Goal: Transaction & Acquisition: Obtain resource

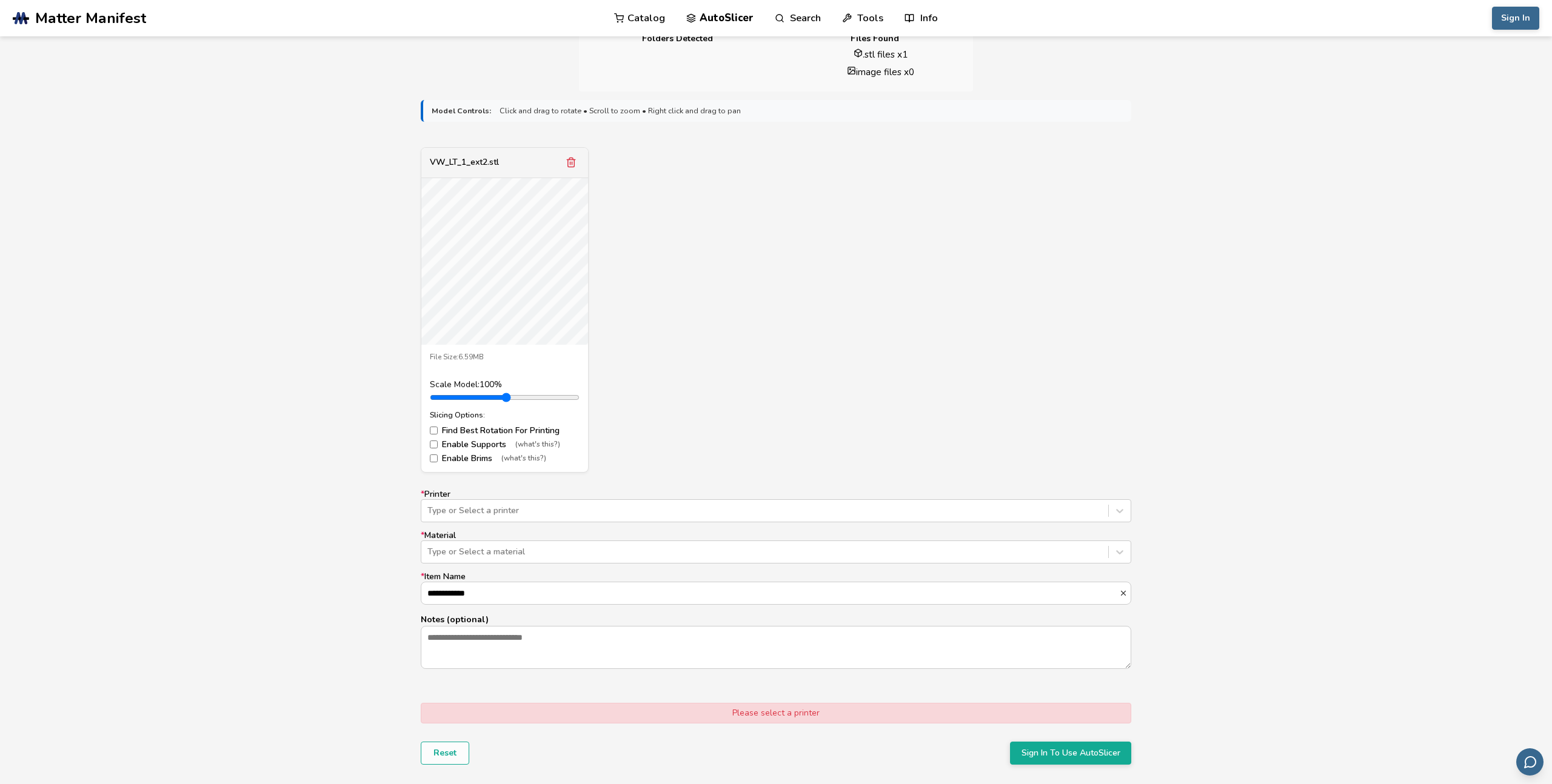
scroll to position [254, 0]
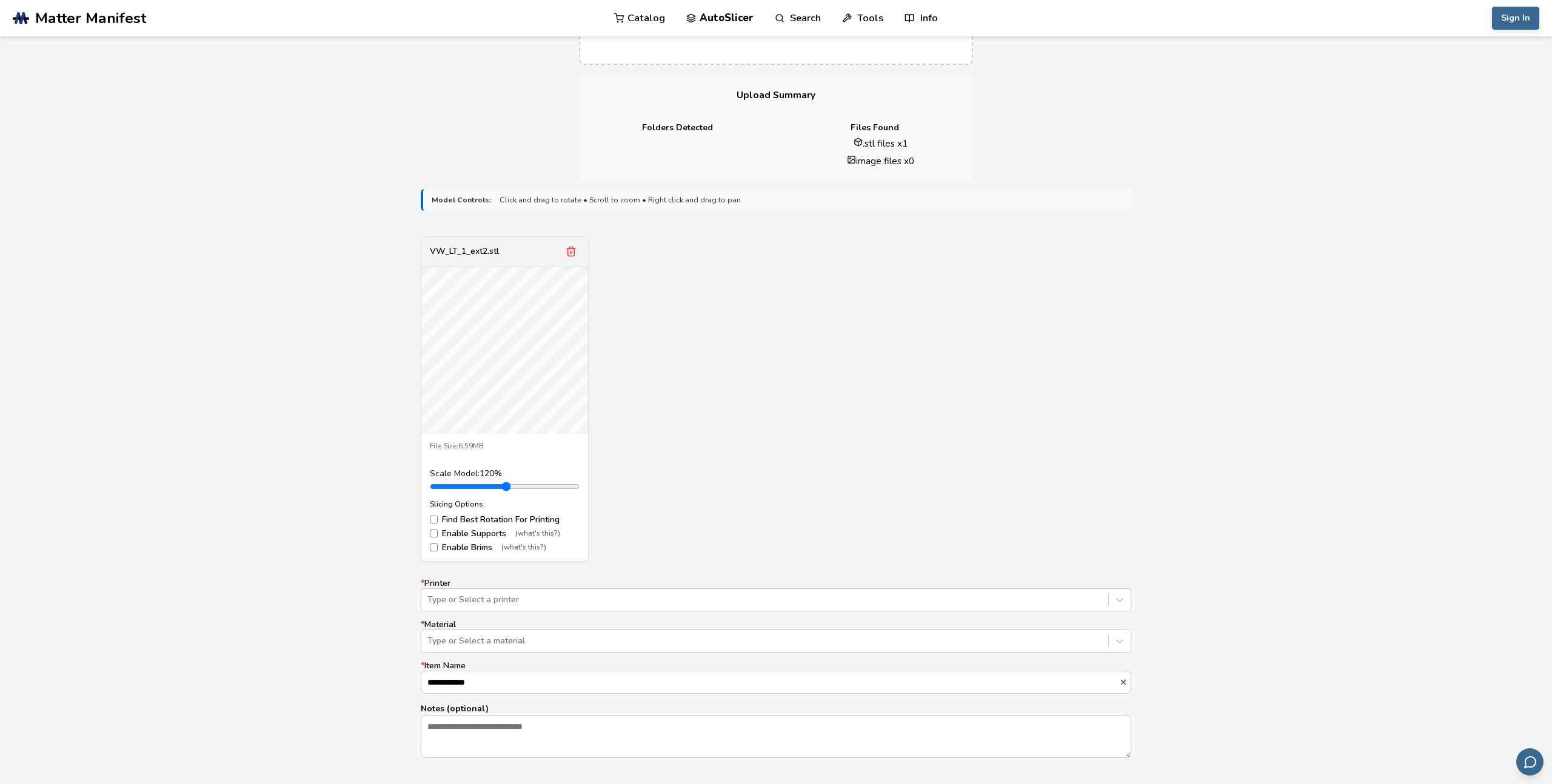
type input "*"
click at [460, 487] on input "range" at bounding box center [505, 487] width 150 height 10
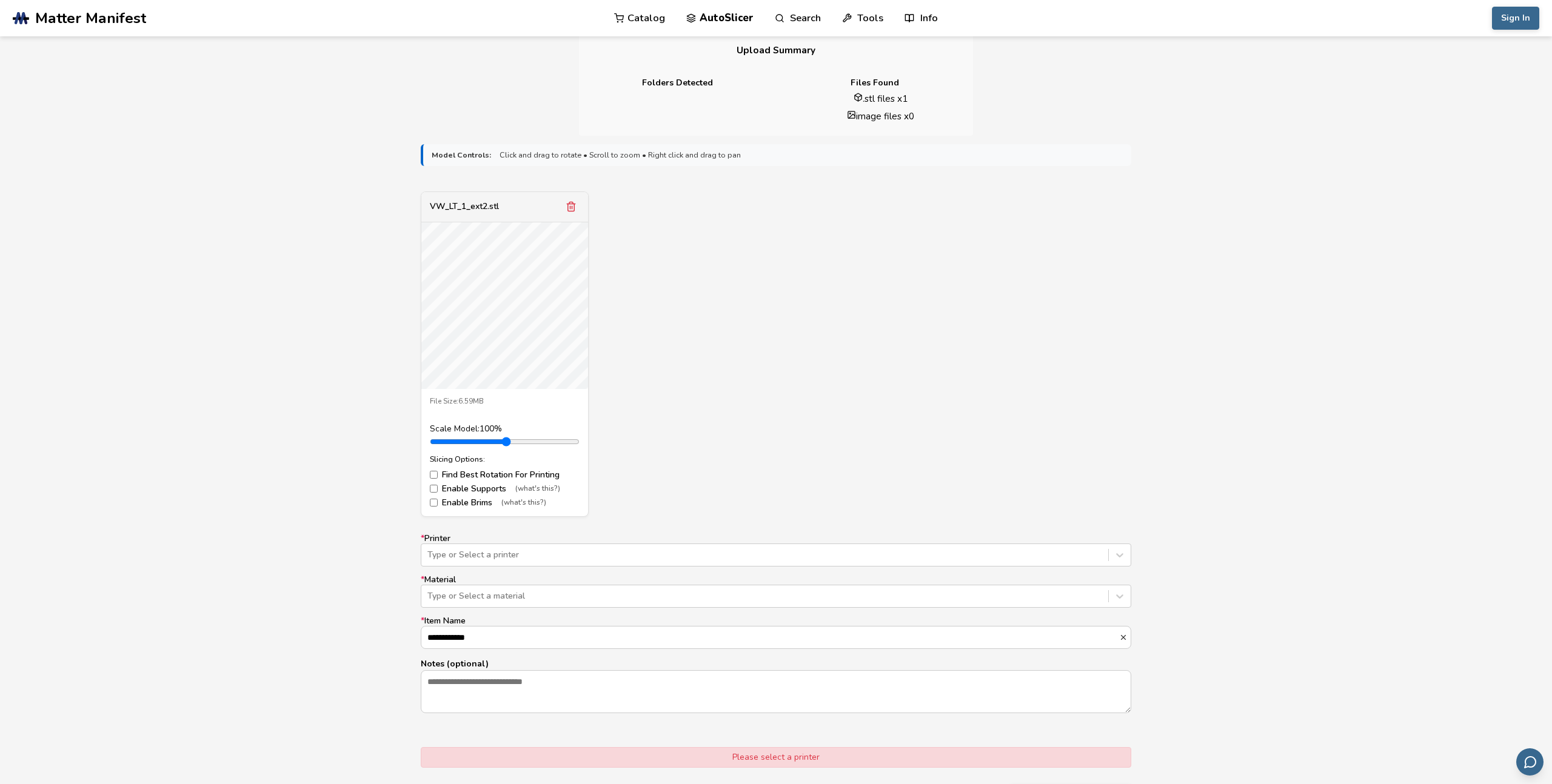
scroll to position [306, 0]
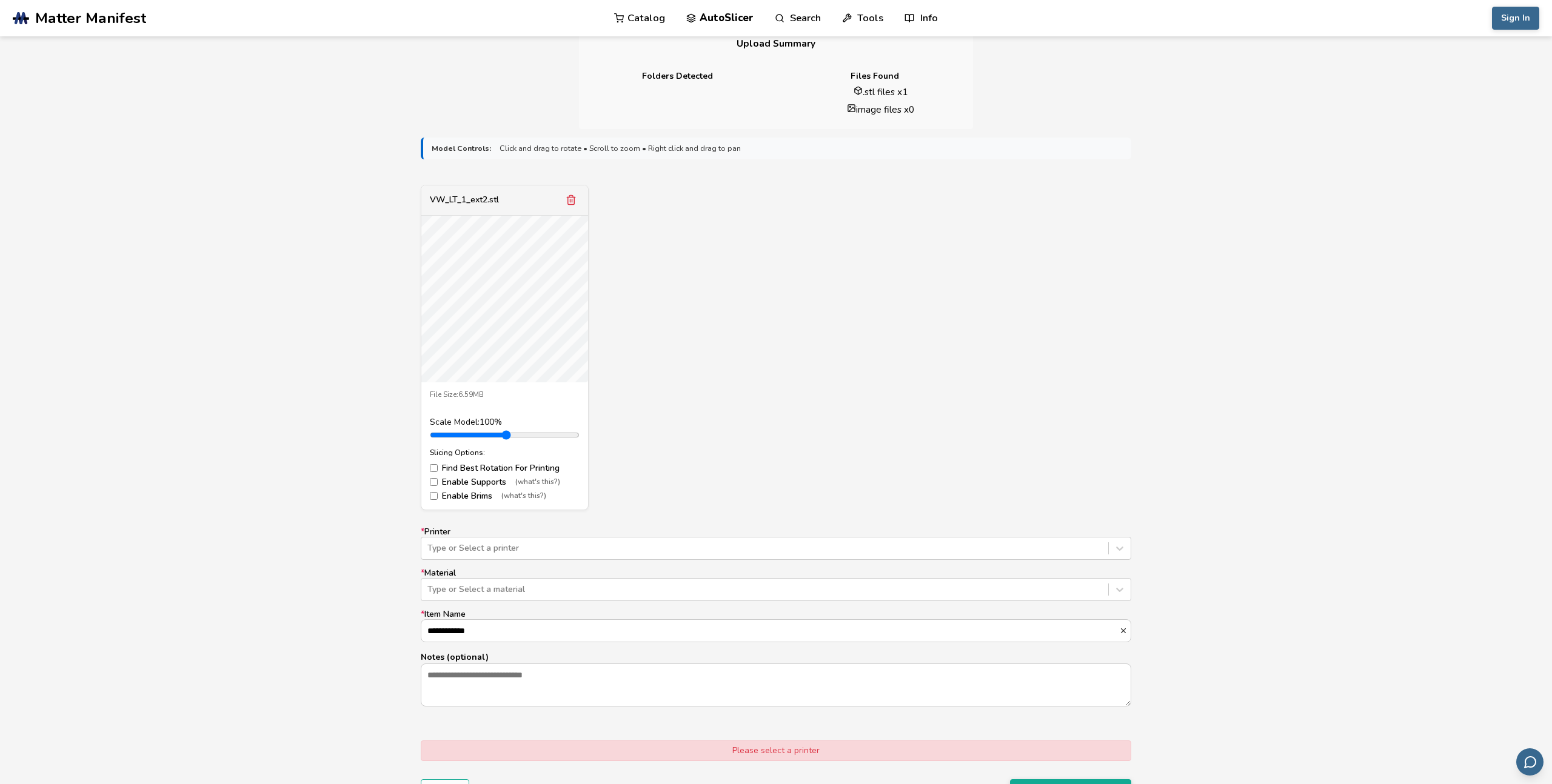
click at [444, 481] on label "Enable Supports (what's this?)" at bounding box center [505, 483] width 150 height 10
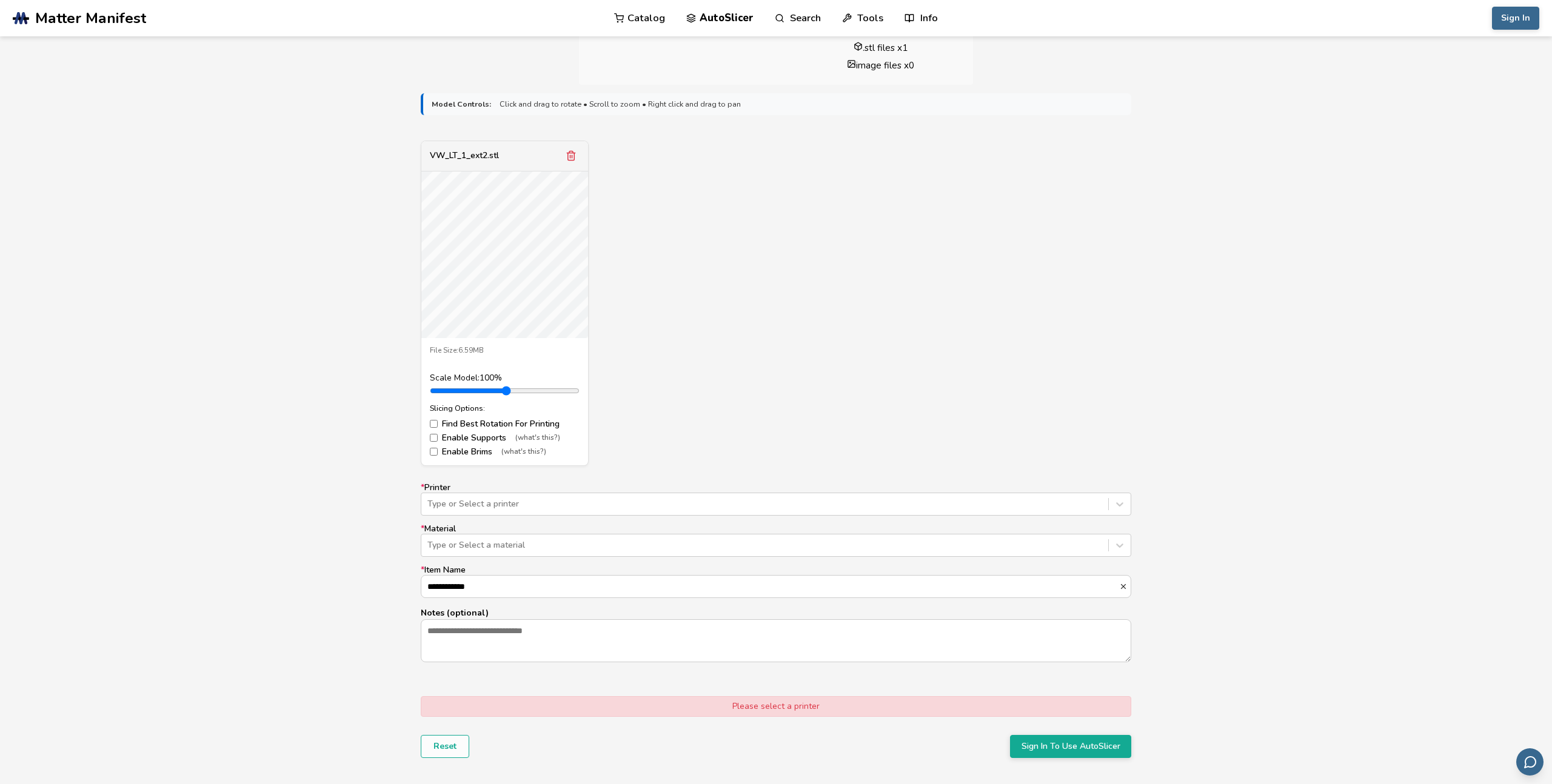
scroll to position [342, 0]
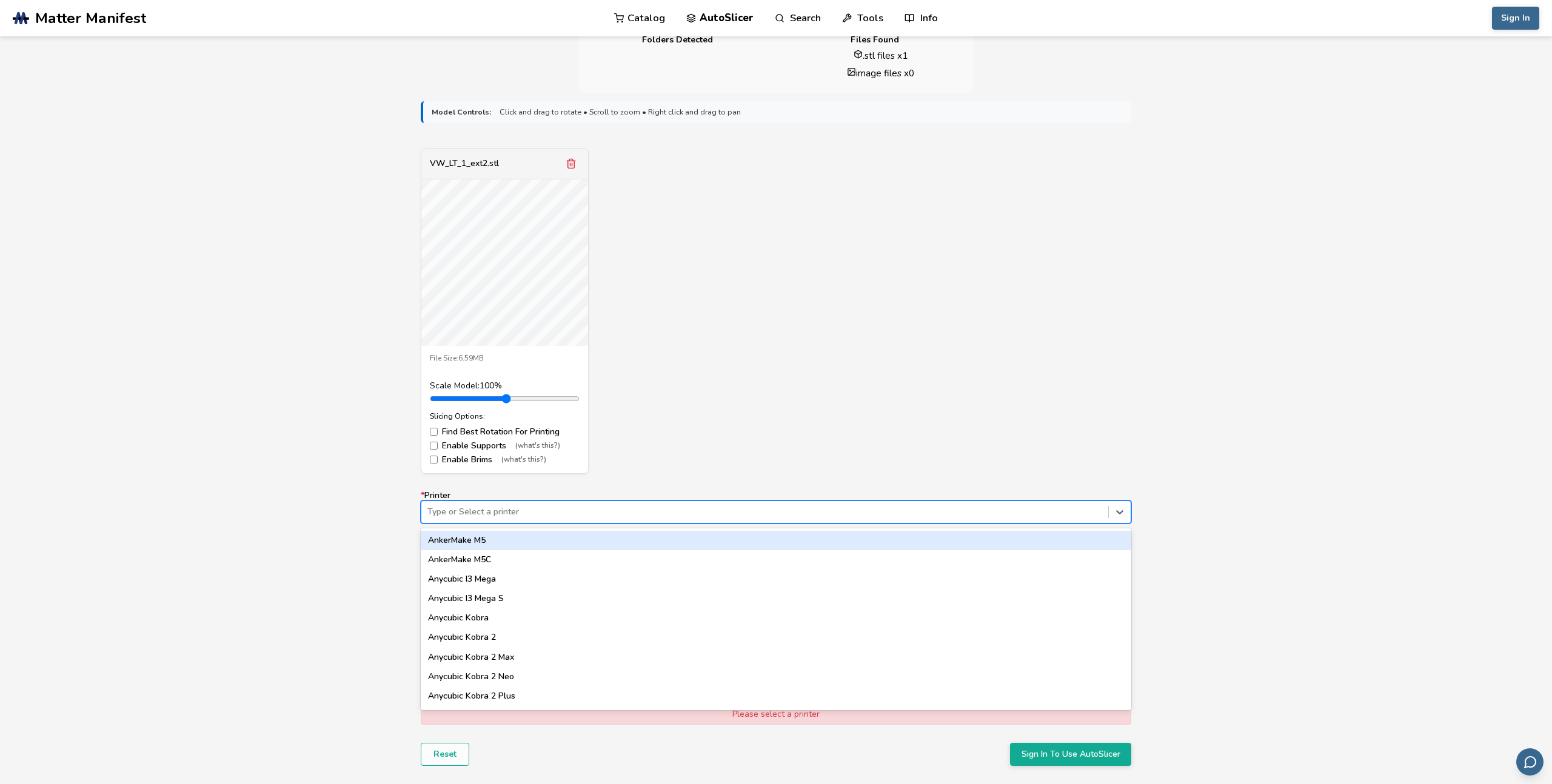
click at [474, 517] on div at bounding box center [765, 512] width 675 height 12
type input "*****"
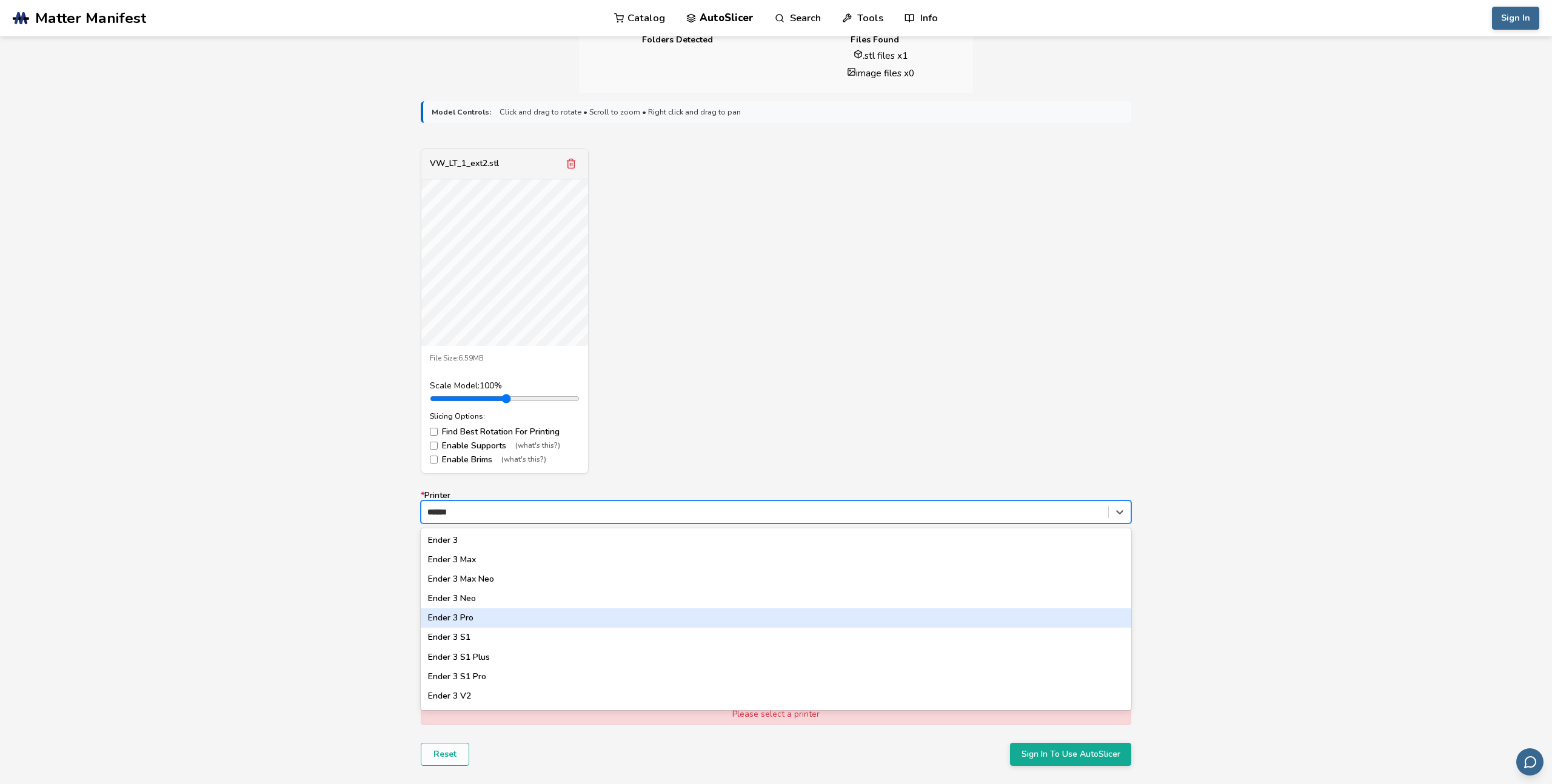
click at [470, 612] on div "Ender 3 Pro" at bounding box center [776, 617] width 711 height 19
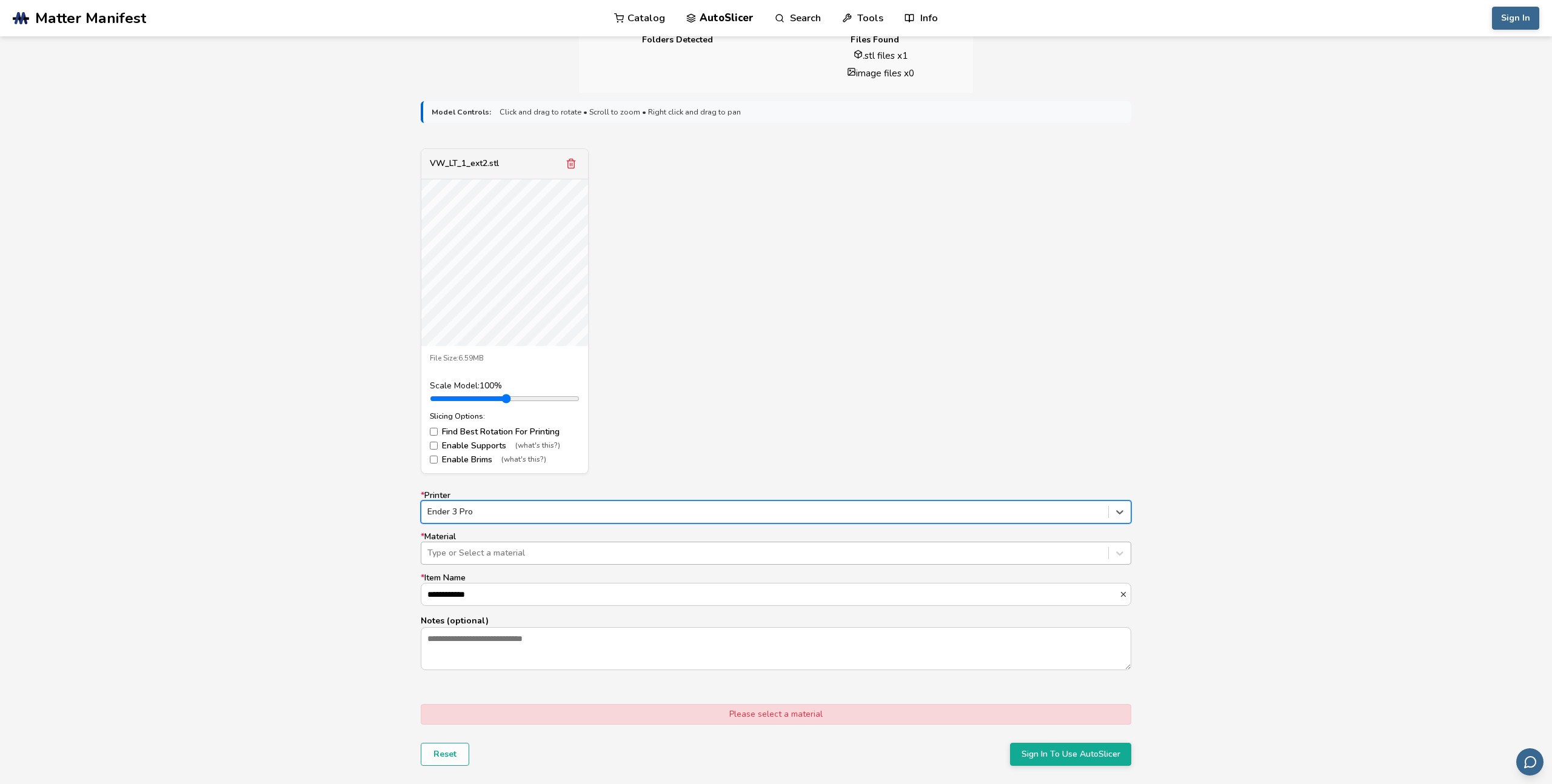
click at [484, 557] on div at bounding box center [765, 553] width 675 height 12
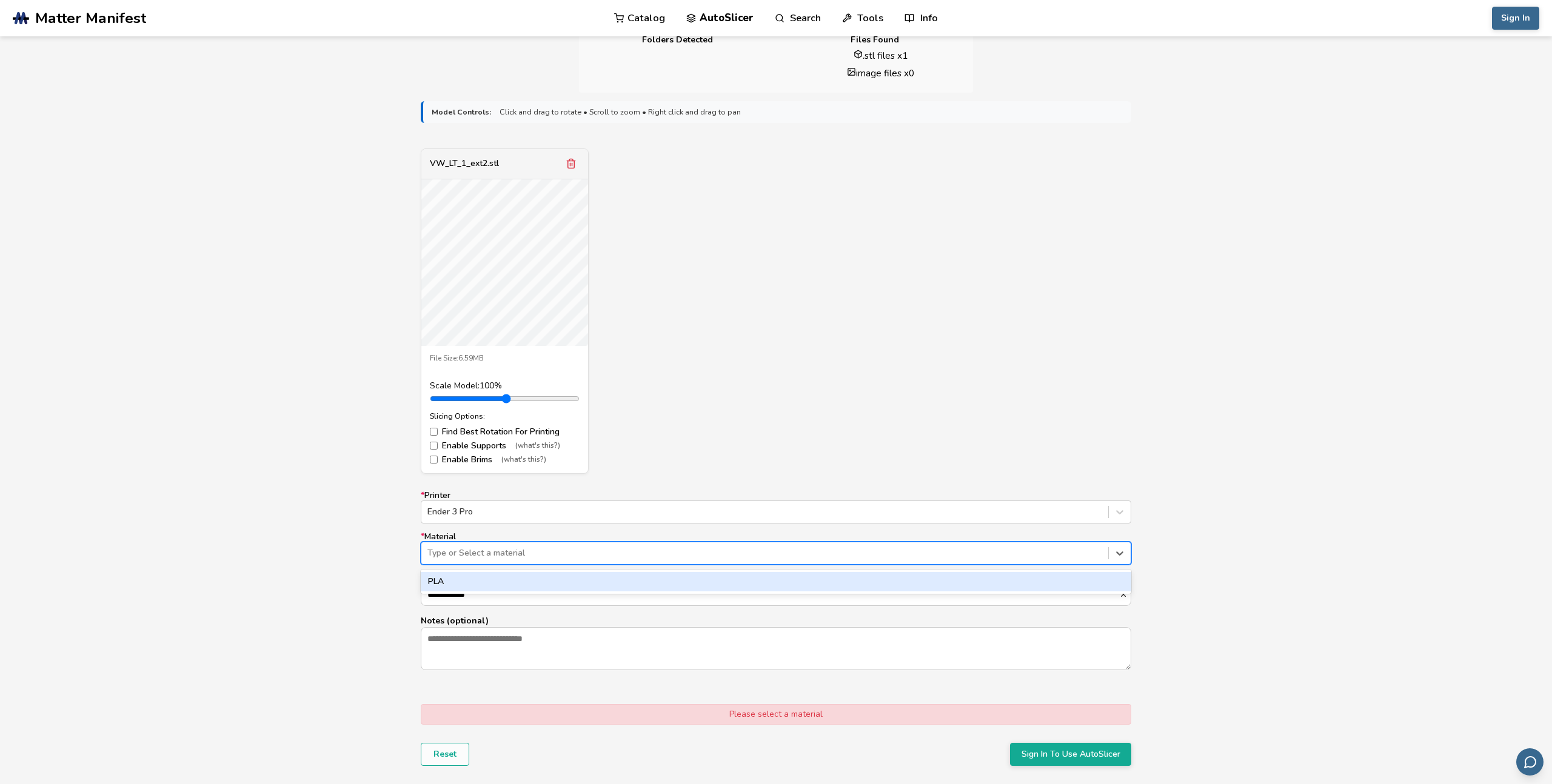
click at [482, 577] on div "PLA" at bounding box center [776, 582] width 711 height 19
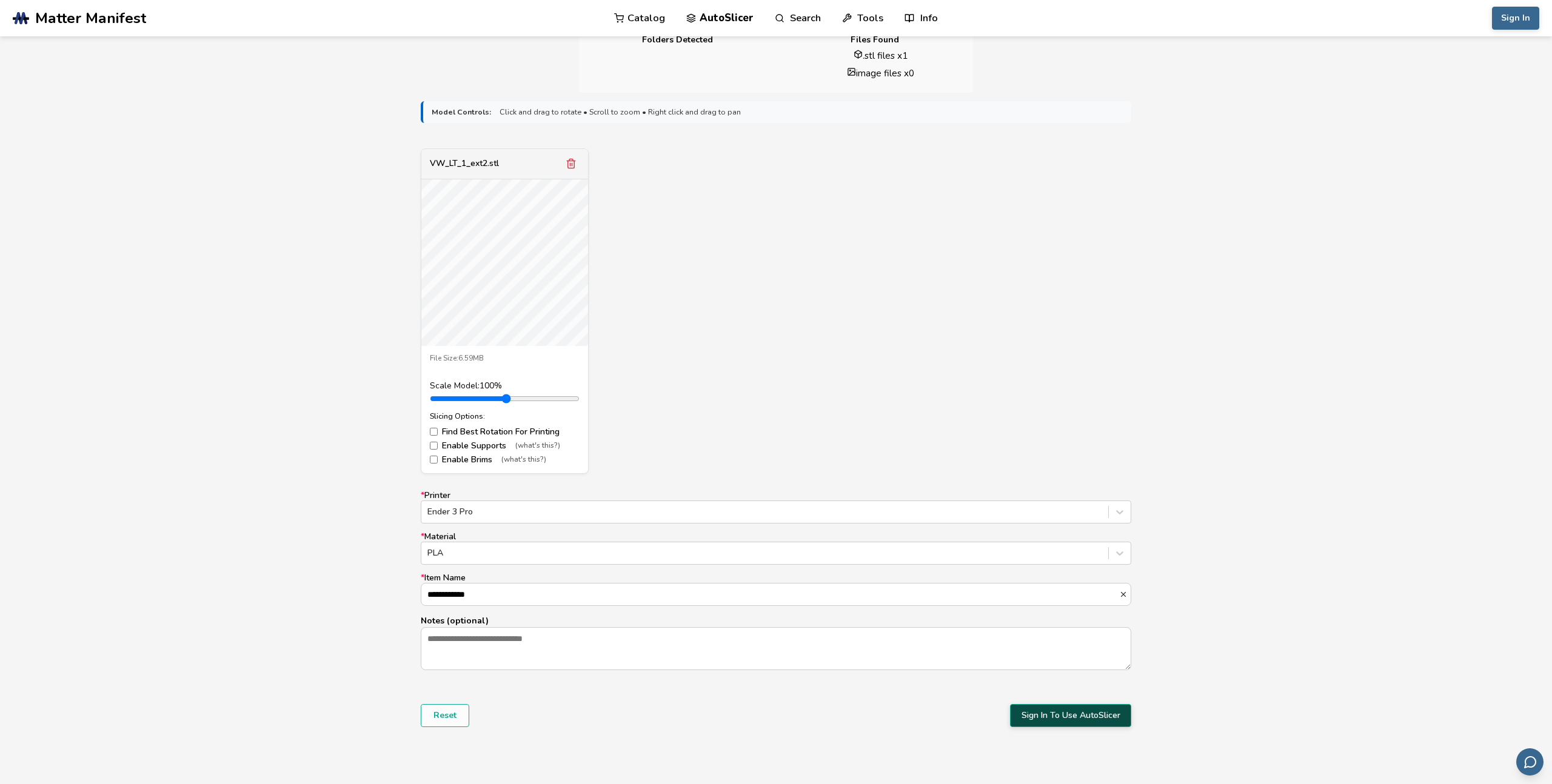
click at [1037, 722] on button "Sign In To Use AutoSlicer" at bounding box center [1071, 716] width 121 height 23
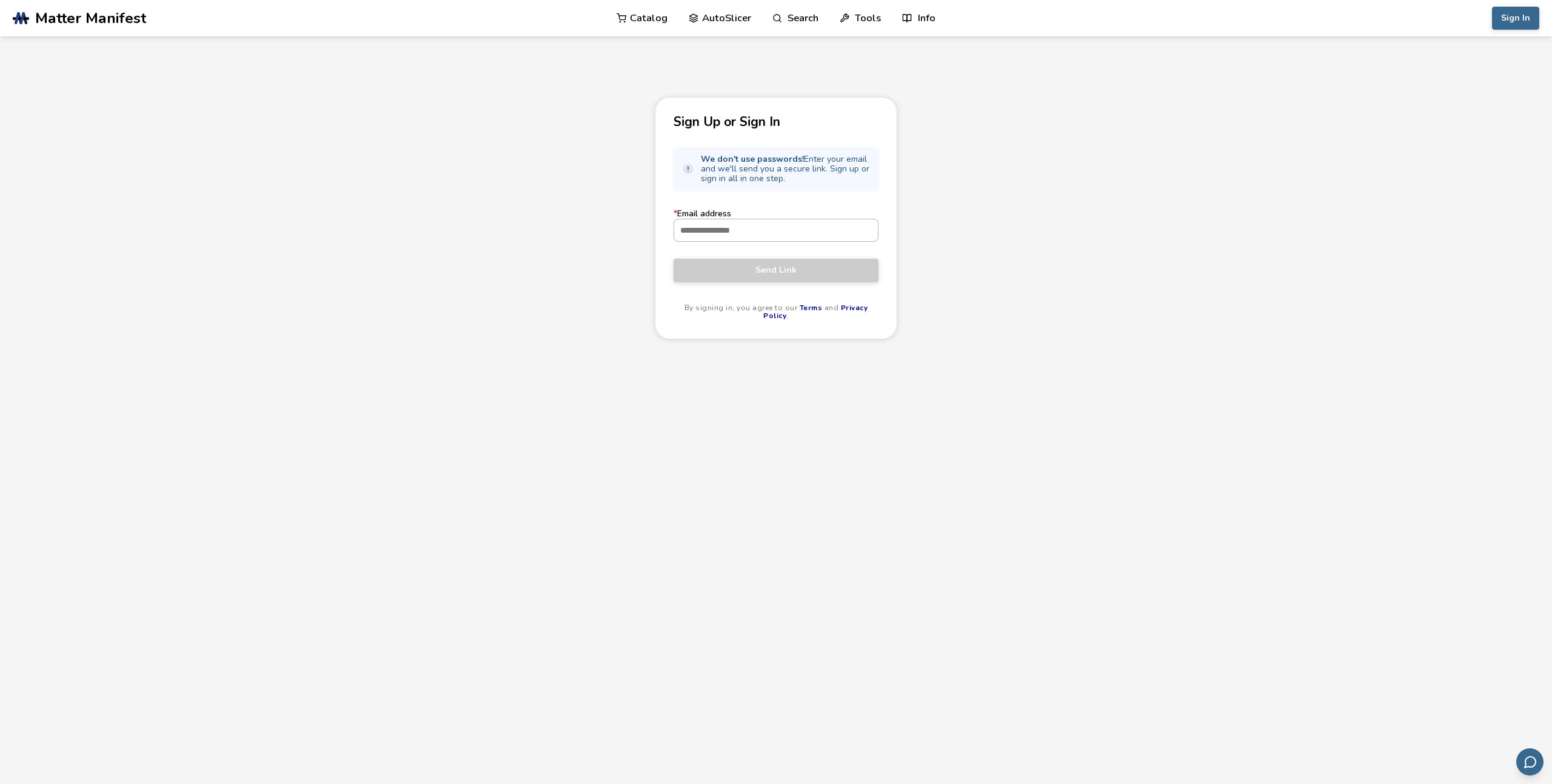
click at [714, 234] on input "* Email address" at bounding box center [776, 230] width 203 height 22
click at [674, 259] on button "Send Link" at bounding box center [776, 270] width 205 height 23
click at [725, 228] on input "**********" at bounding box center [771, 230] width 193 height 22
type input "**********"
click at [674, 259] on button "Send Link" at bounding box center [776, 270] width 205 height 23
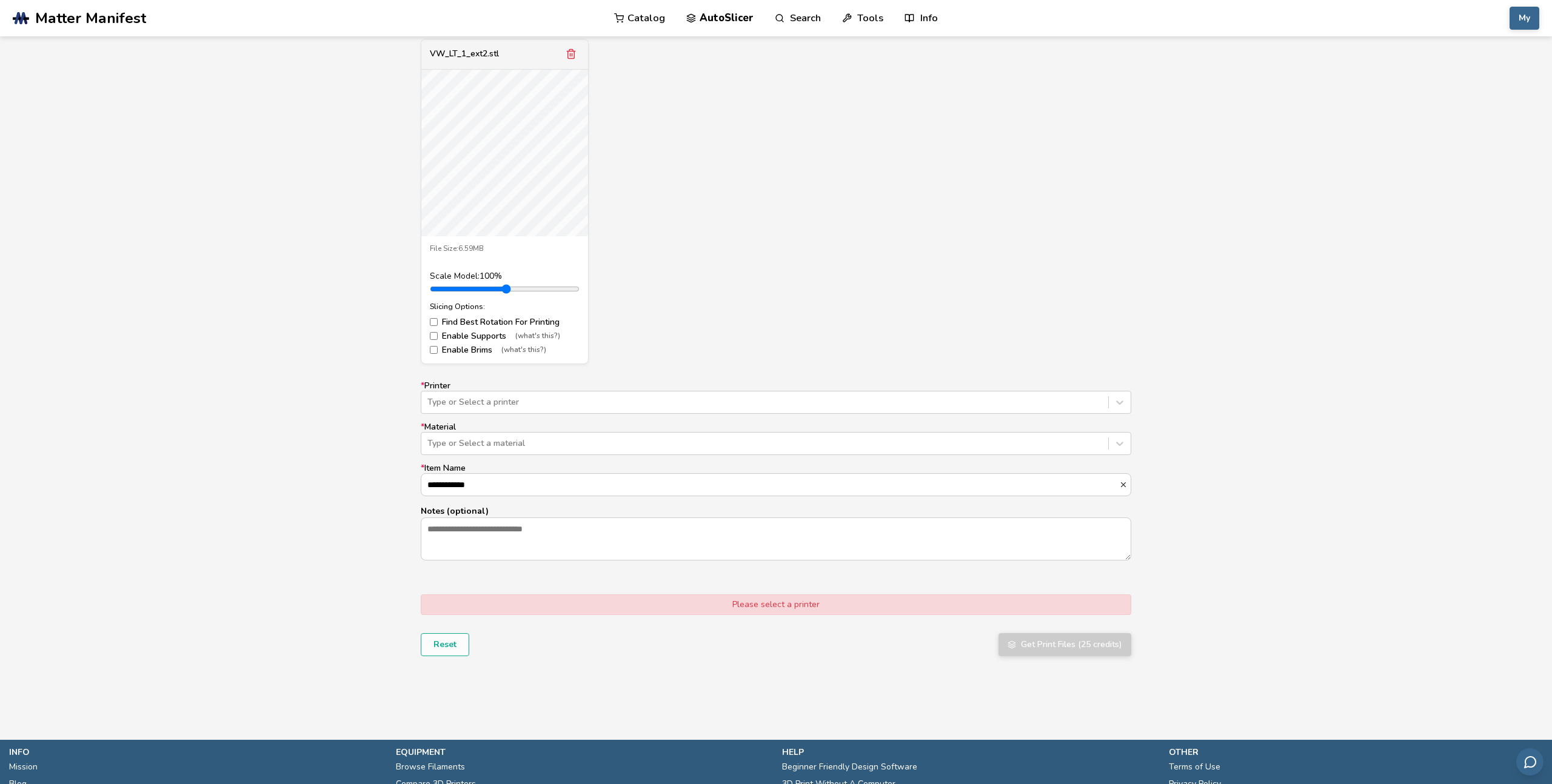
scroll to position [451, 0]
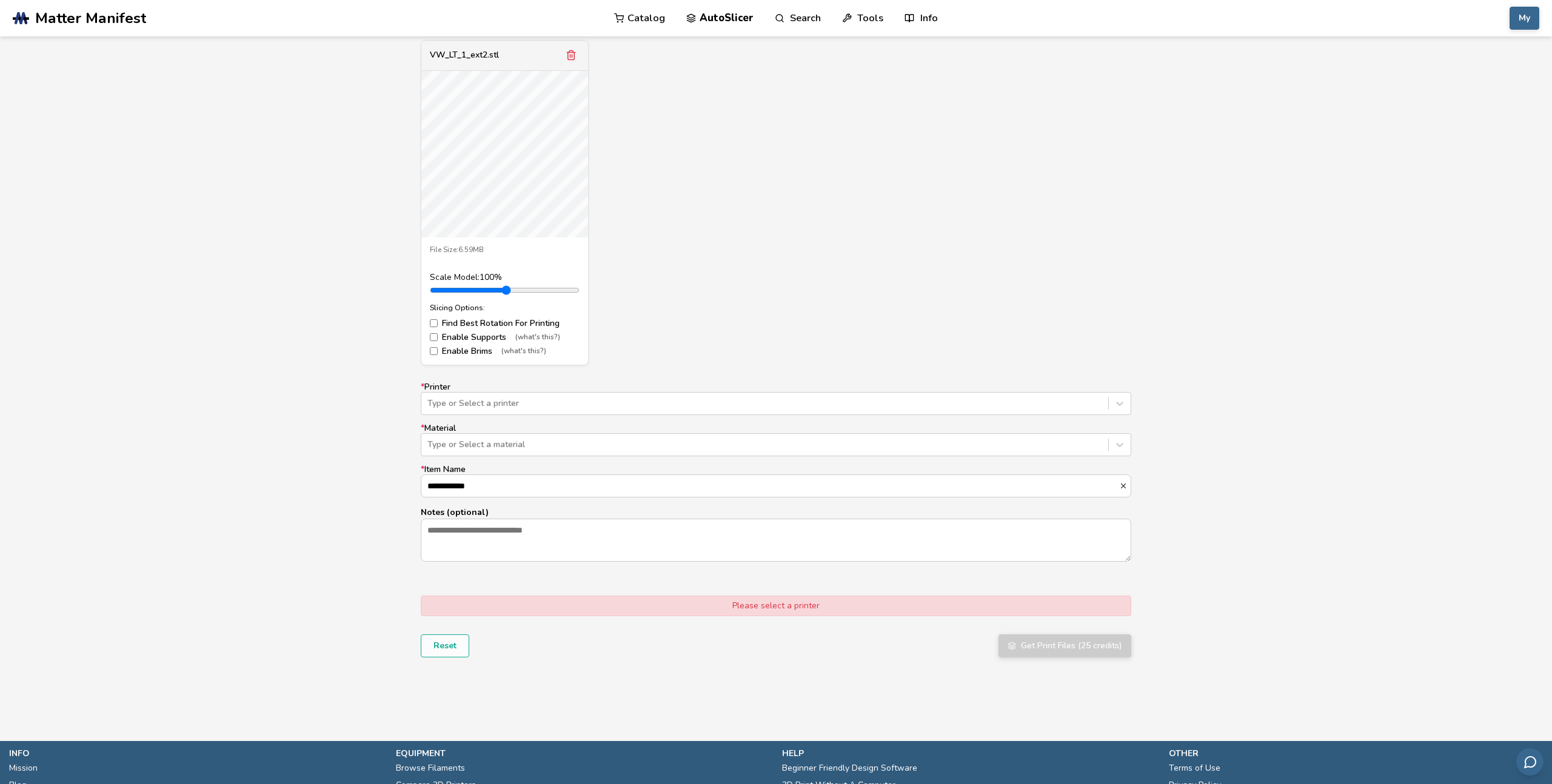
click at [448, 391] on label "* Printer Type or Select a printer" at bounding box center [776, 398] width 711 height 33
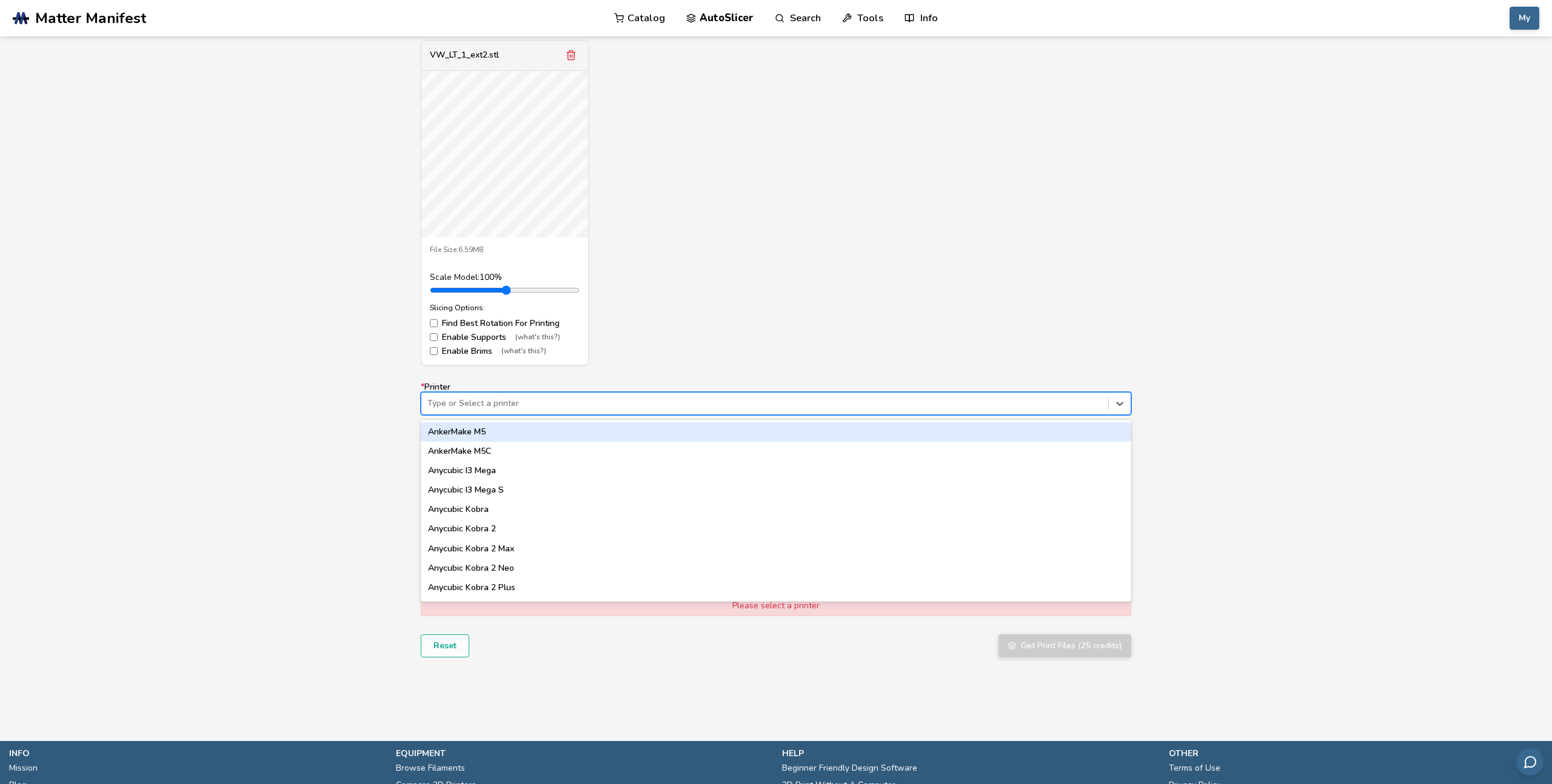
click at [450, 397] on div at bounding box center [765, 403] width 675 height 12
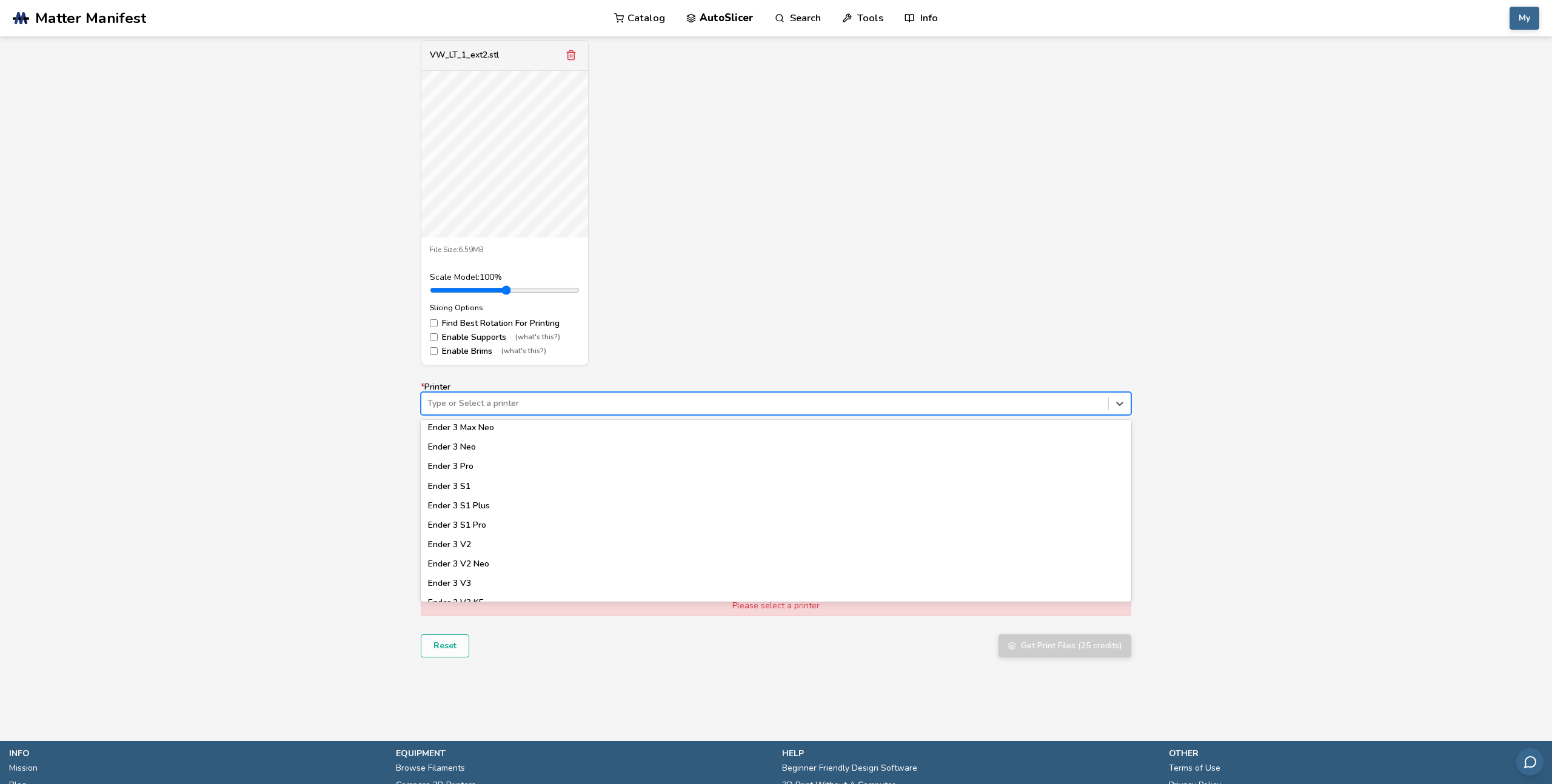
scroll to position [689, 0]
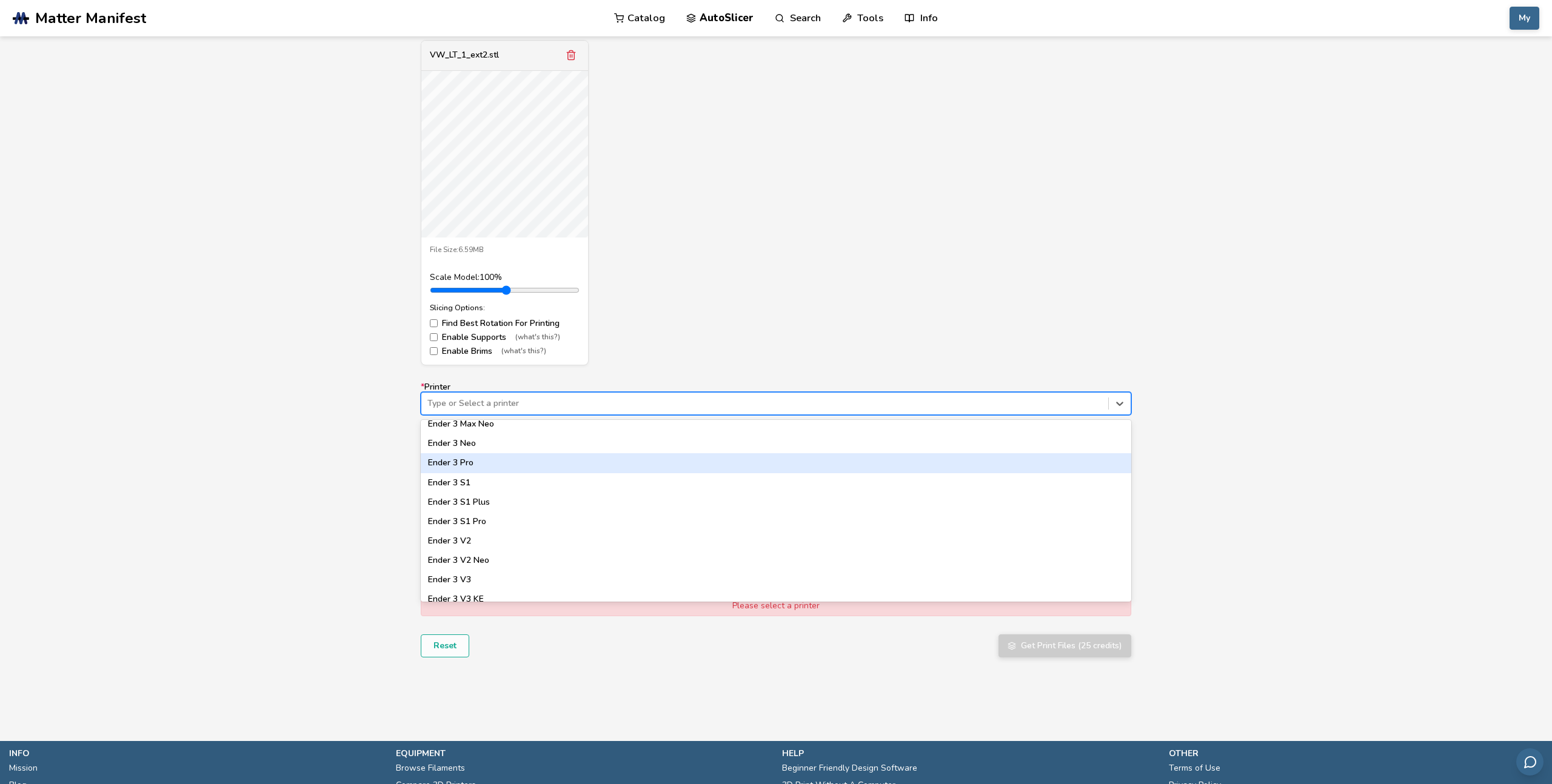
click at [478, 466] on div "Ender 3 Pro" at bounding box center [776, 463] width 711 height 19
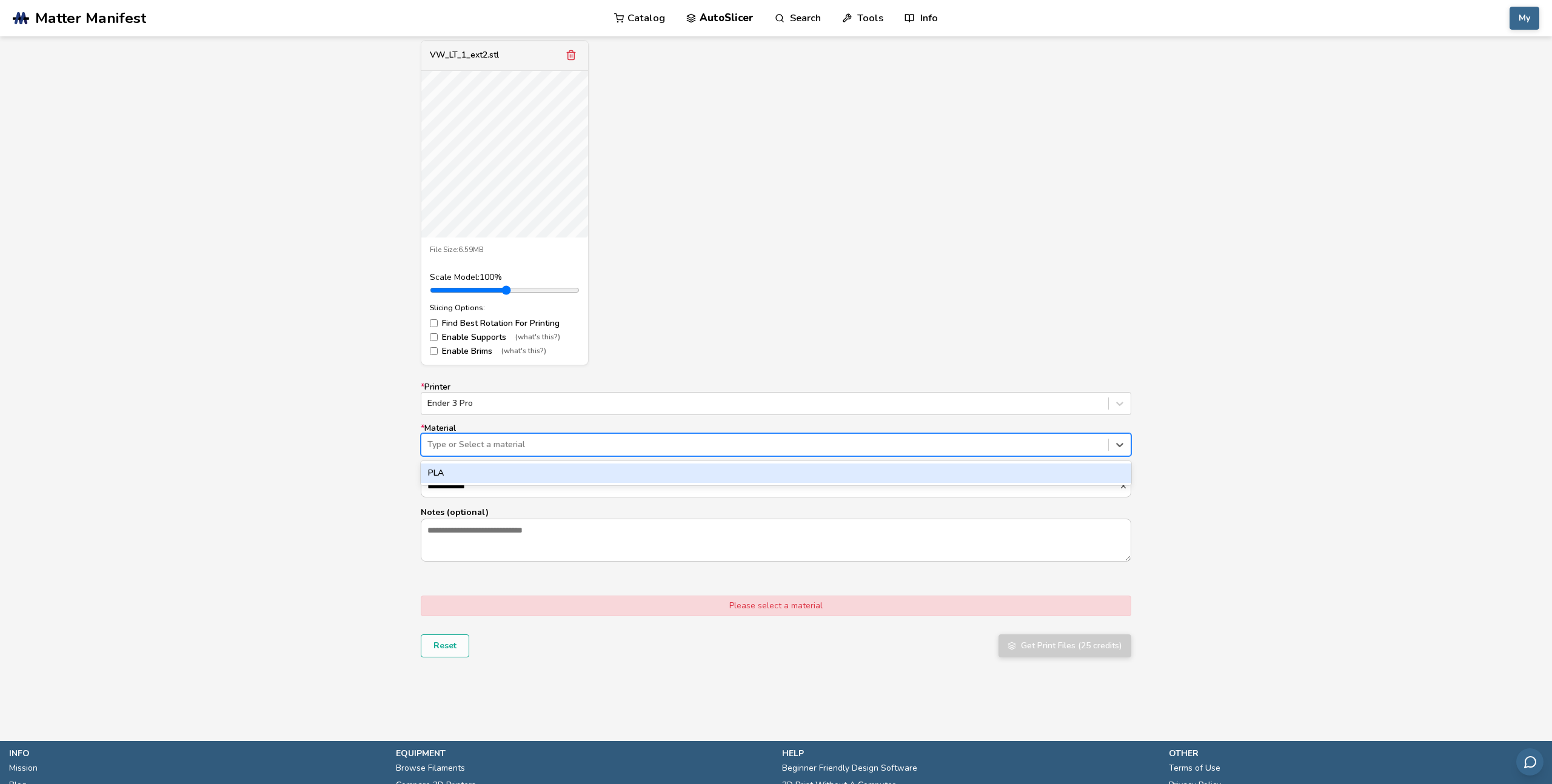
click at [478, 448] on div at bounding box center [765, 444] width 675 height 12
click at [469, 468] on div "PLA" at bounding box center [776, 473] width 711 height 19
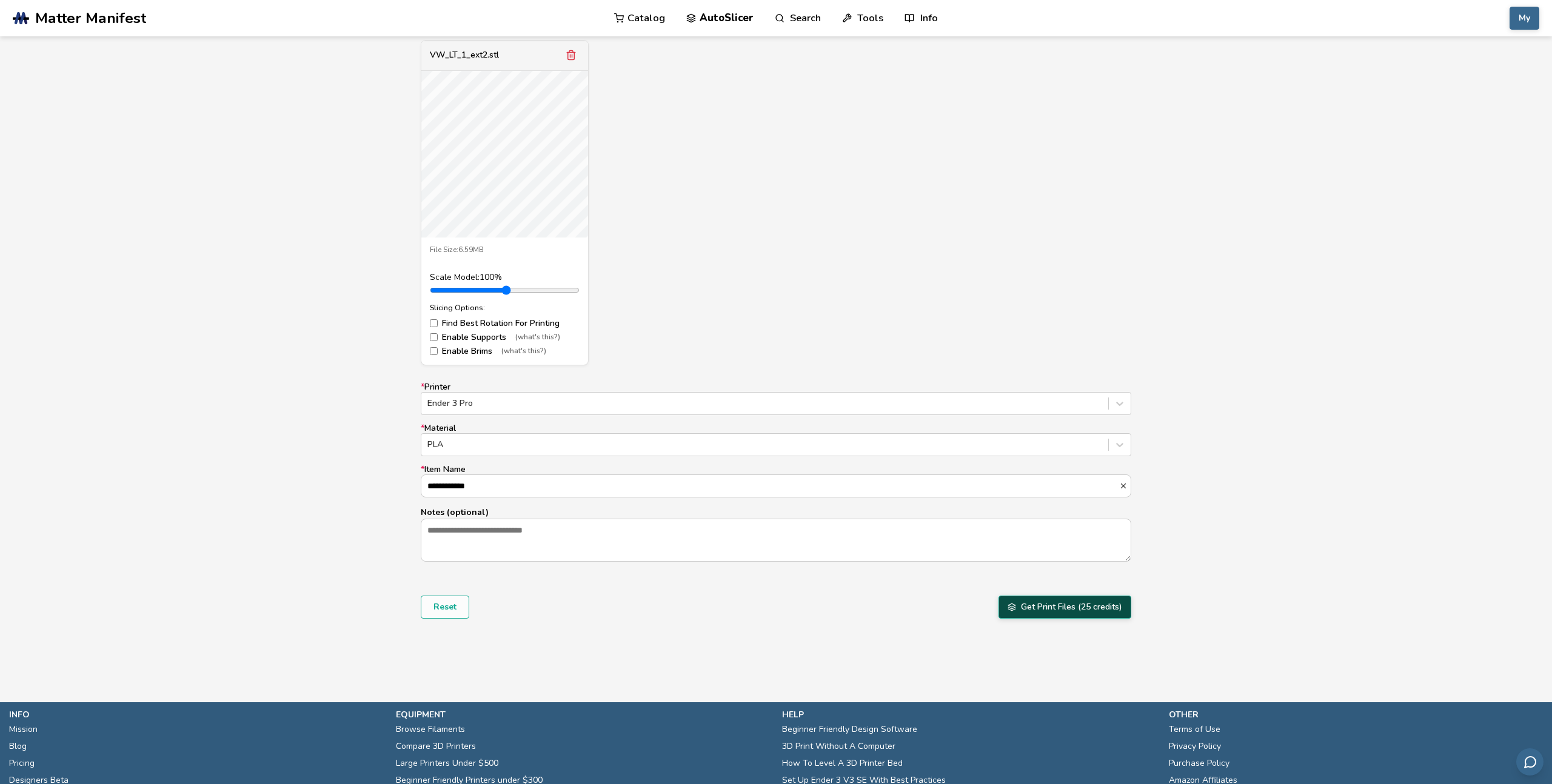
click at [1075, 606] on button "Get Print Files (25 credits)" at bounding box center [1065, 607] width 133 height 23
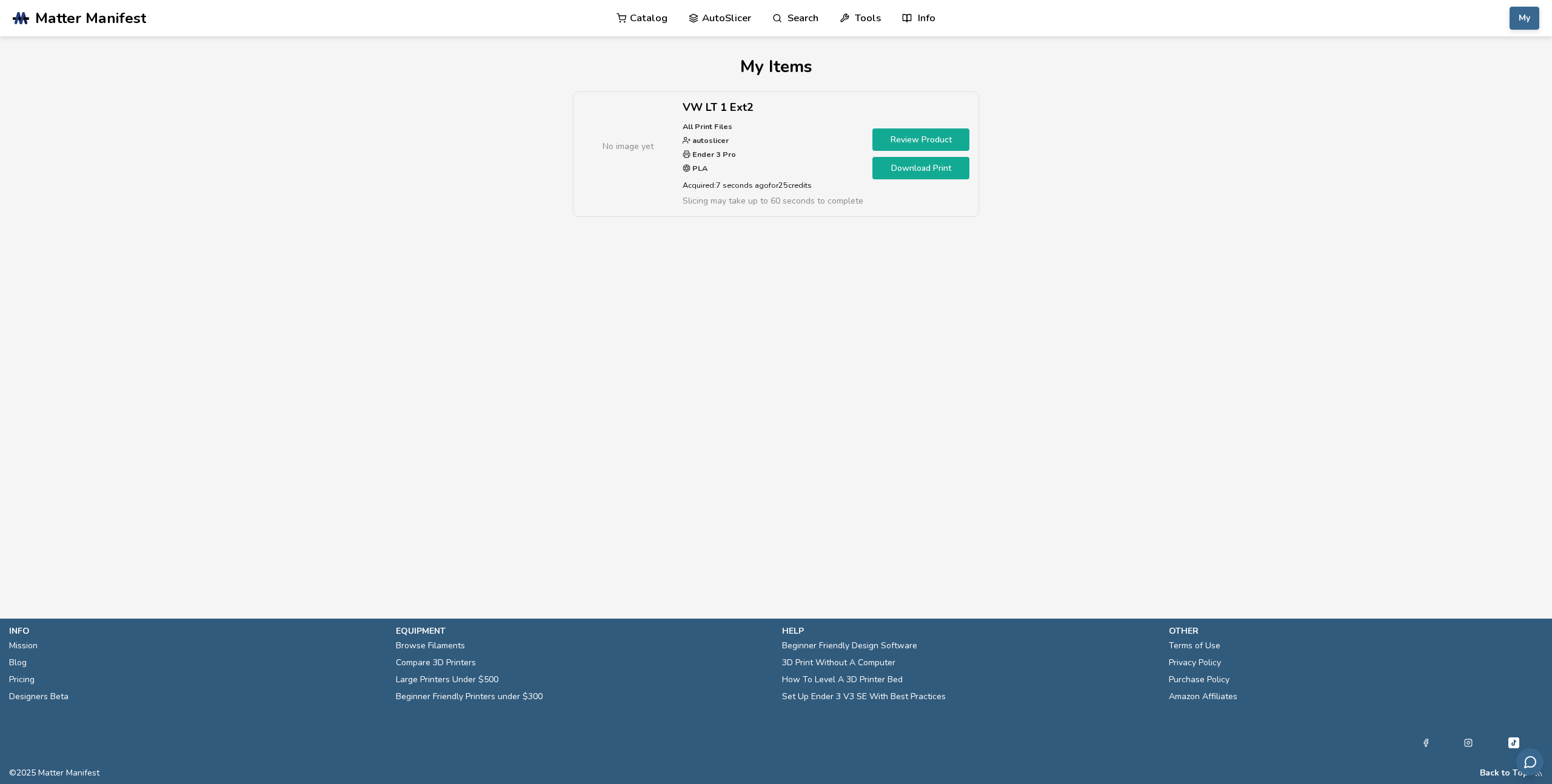
click at [908, 138] on link "Review Product" at bounding box center [921, 140] width 97 height 23
click at [906, 168] on link "Download Print" at bounding box center [921, 168] width 97 height 23
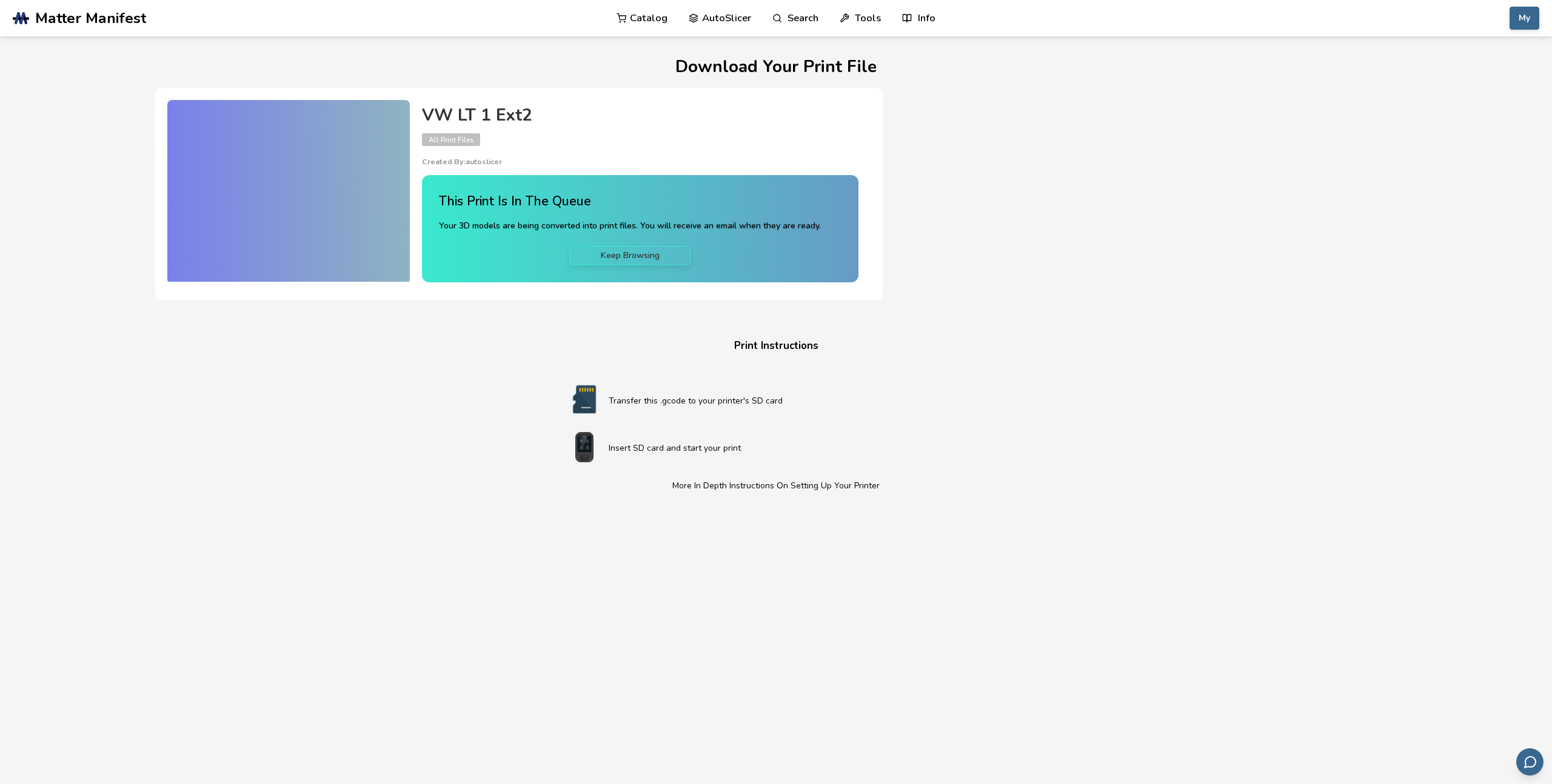
click at [468, 203] on h4 "This Print Is In The Queue" at bounding box center [630, 202] width 382 height 18
click at [344, 195] on div at bounding box center [289, 191] width 243 height 182
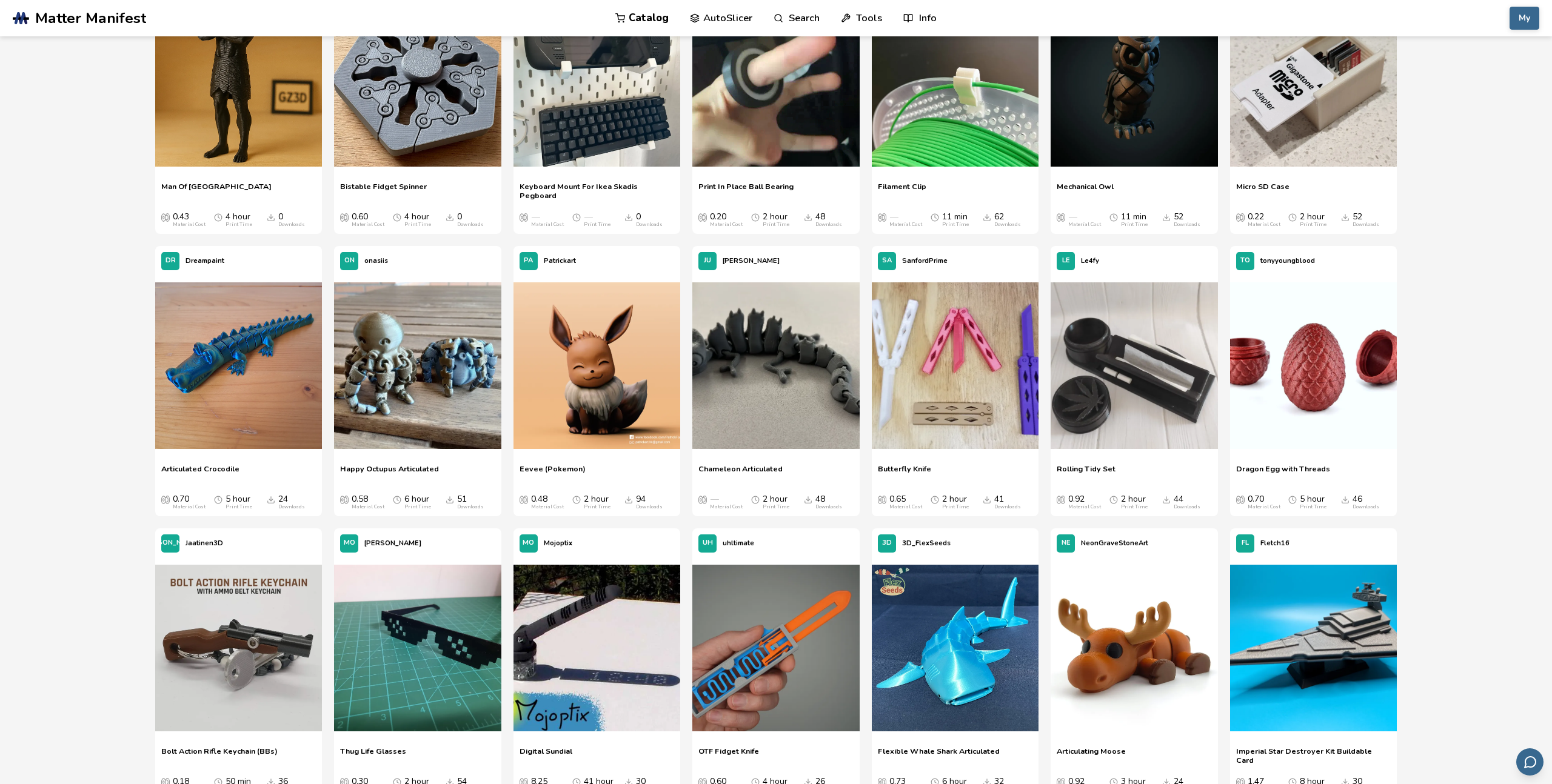
scroll to position [641, 0]
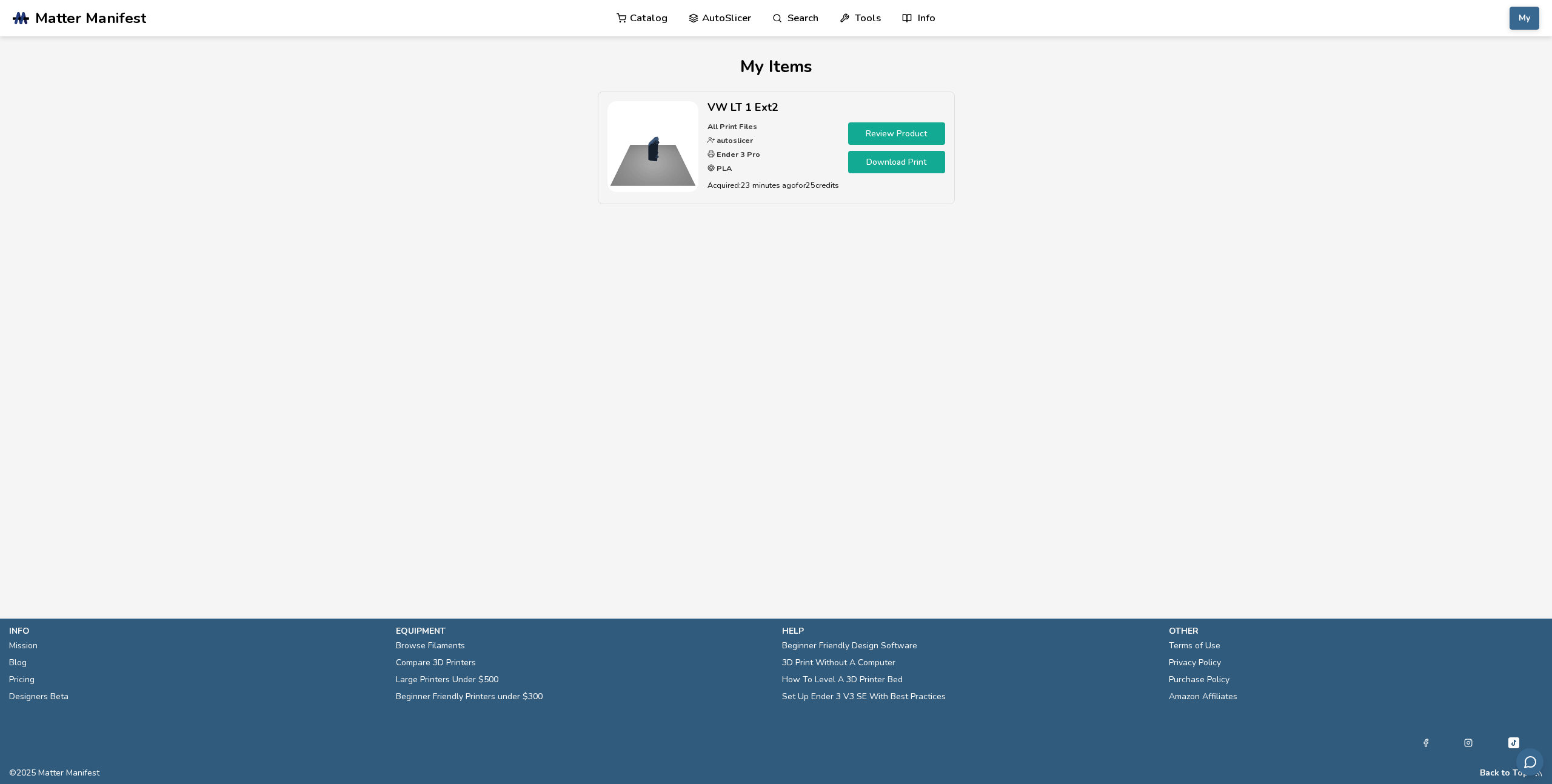
click at [912, 157] on link "Download Print" at bounding box center [897, 161] width 97 height 23
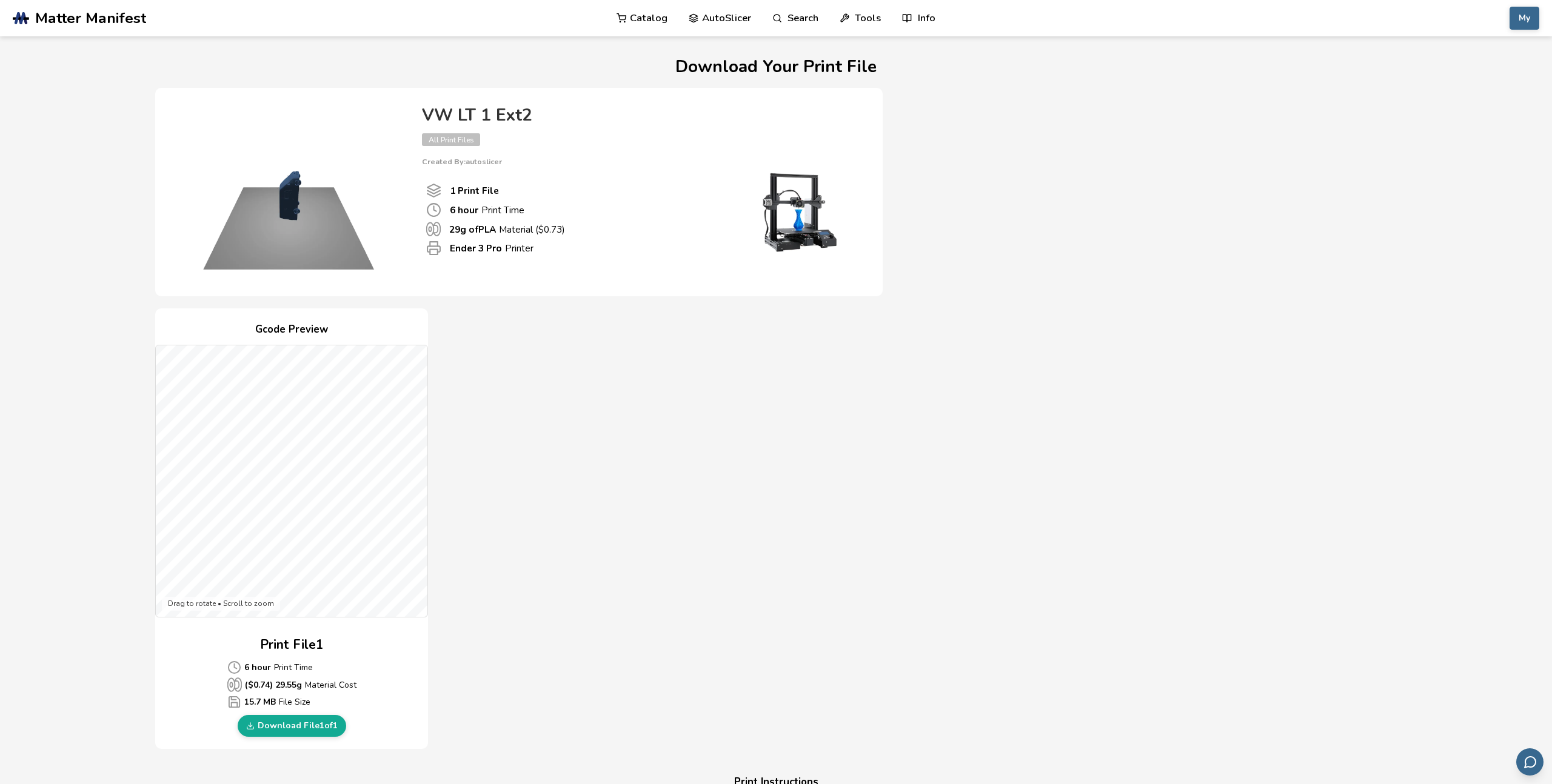
scroll to position [209, 0]
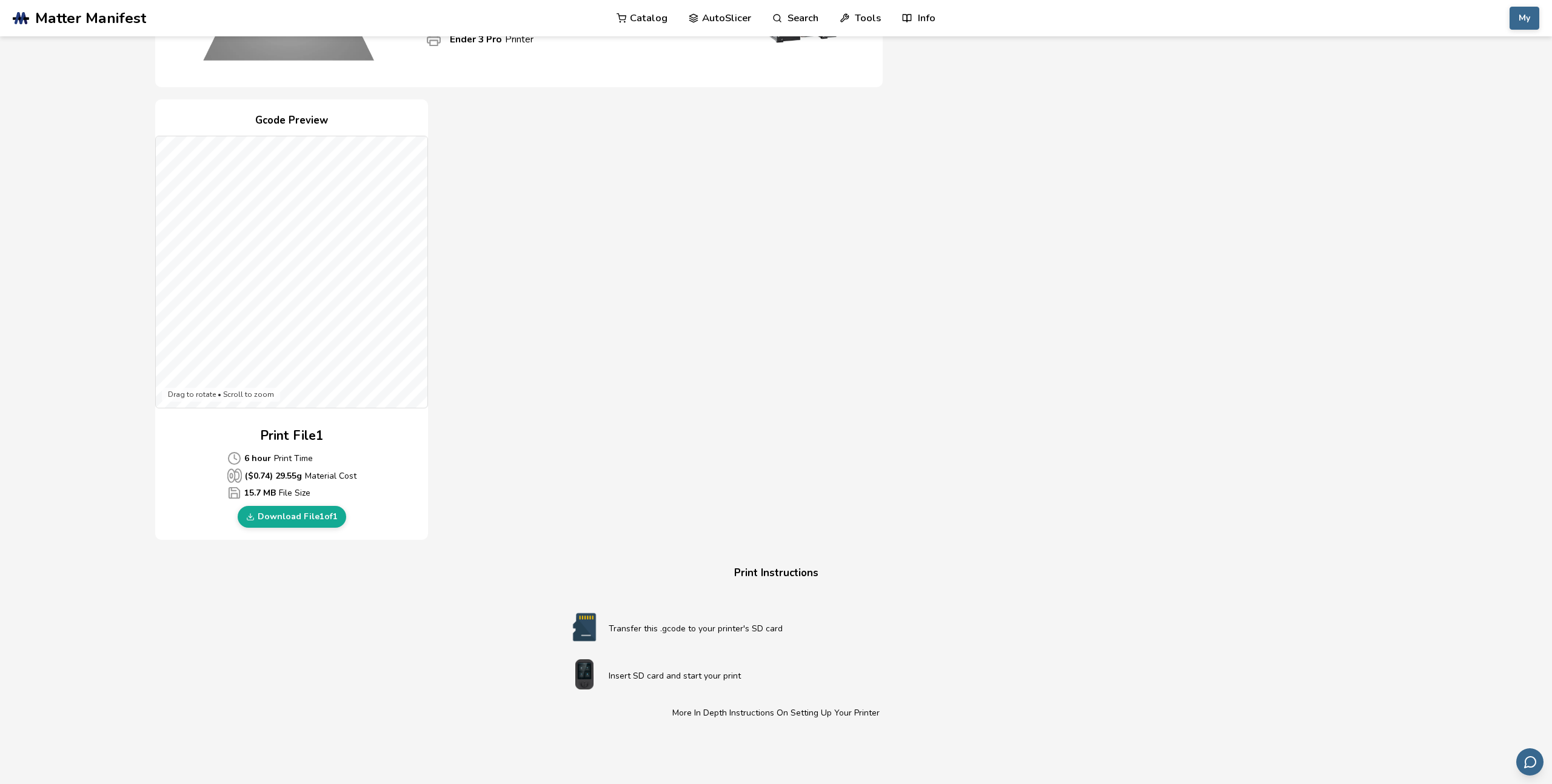
click at [224, 395] on div "Drag to rotate • Scroll to zoom" at bounding box center [220, 395] width 118 height 14
click at [214, 397] on div "Drag to rotate • Scroll to zoom" at bounding box center [220, 395] width 118 height 14
